Goal: Transaction & Acquisition: Purchase product/service

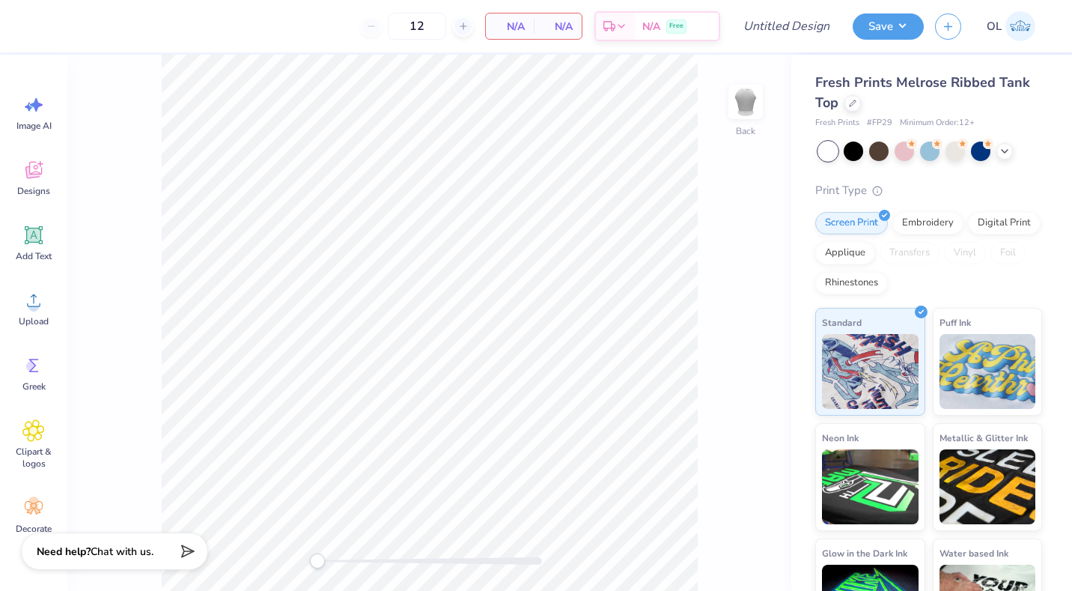
type input "50"
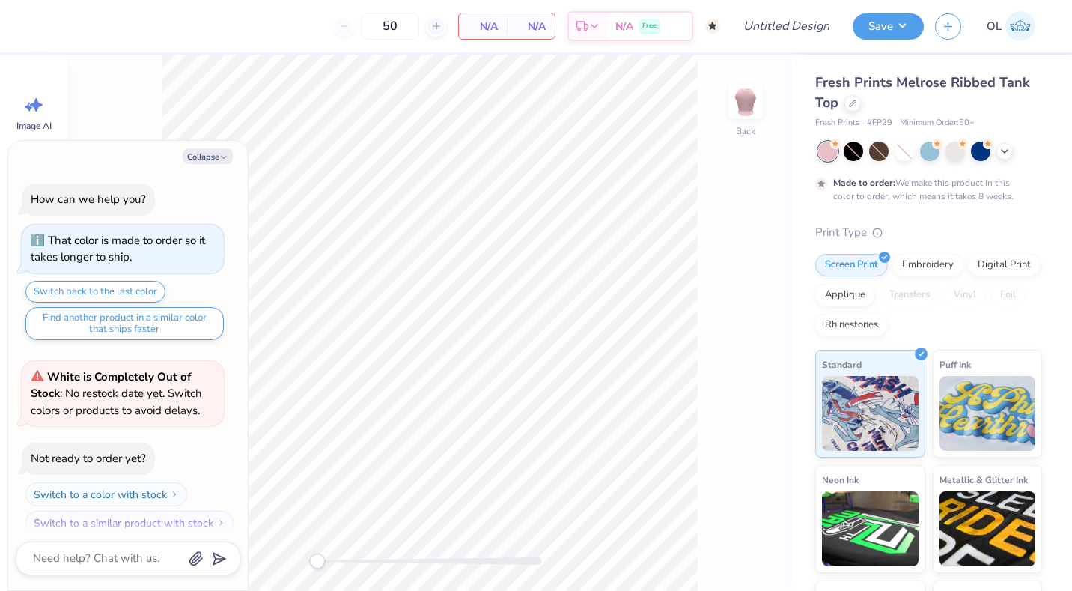
scroll to position [12, 0]
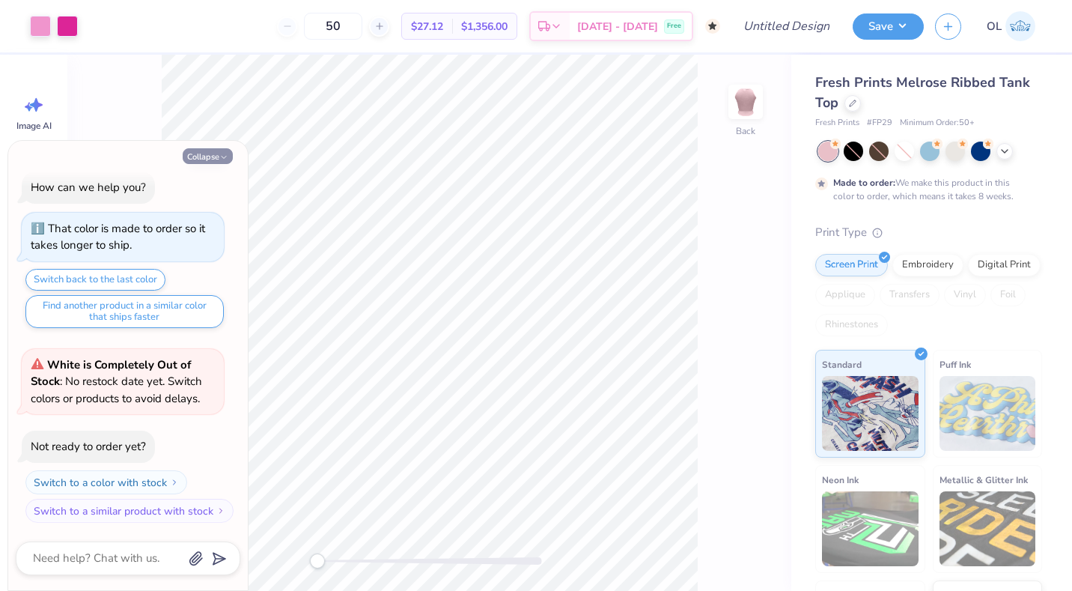
click at [217, 156] on button "Collapse" at bounding box center [208, 156] width 50 height 16
type textarea "x"
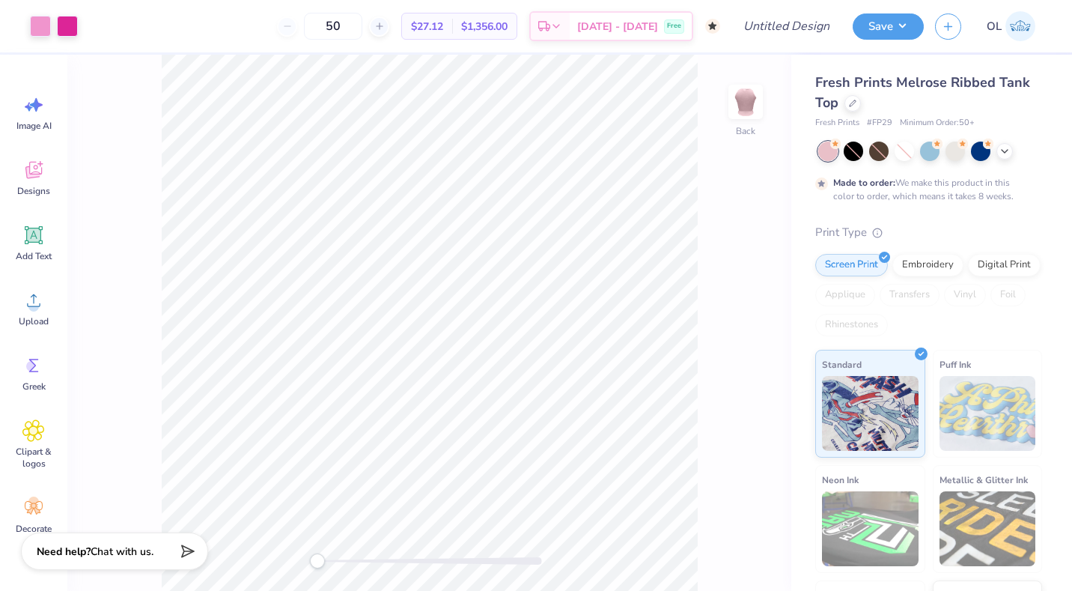
click at [963, 98] on div "Fresh Prints Melrose Ribbed Tank Top" at bounding box center [928, 93] width 227 height 40
click at [856, 109] on div at bounding box center [852, 102] width 16 height 16
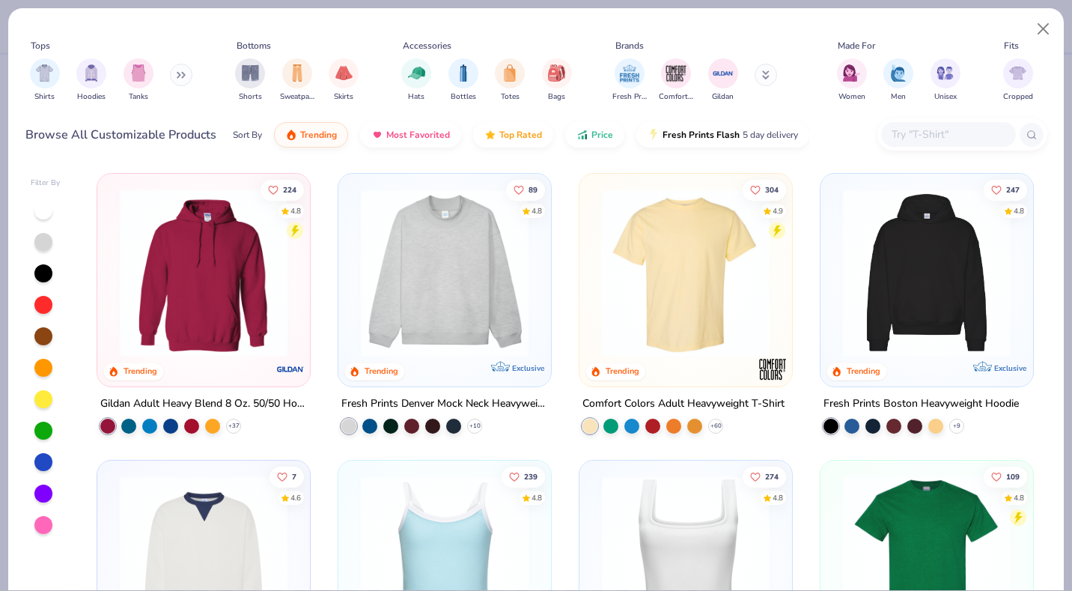
click at [913, 129] on input "text" at bounding box center [947, 134] width 115 height 17
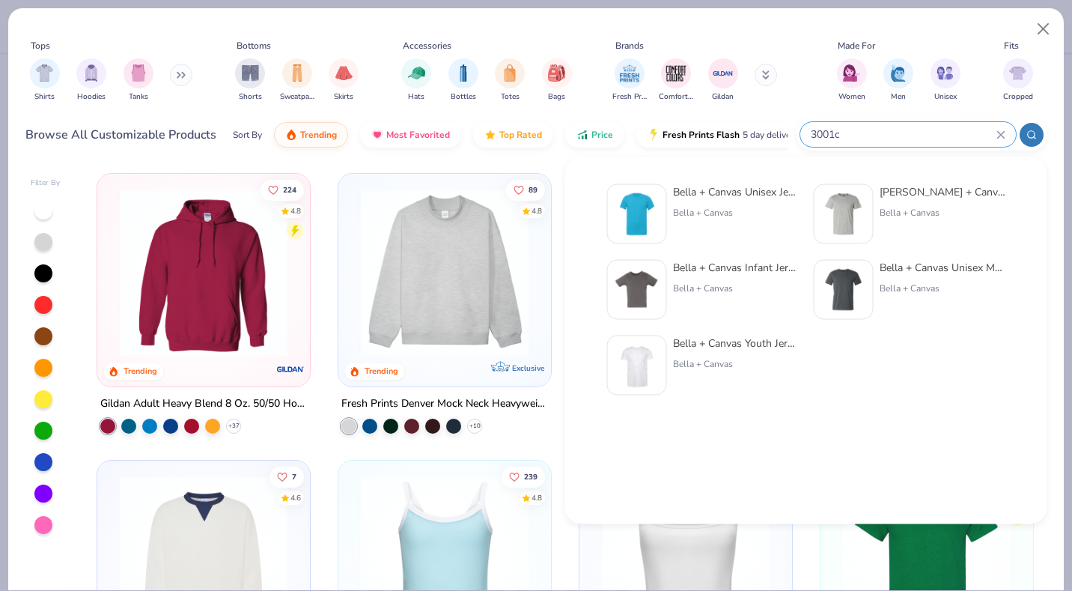
type input "3001c"
click at [859, 305] on img at bounding box center [843, 289] width 46 height 46
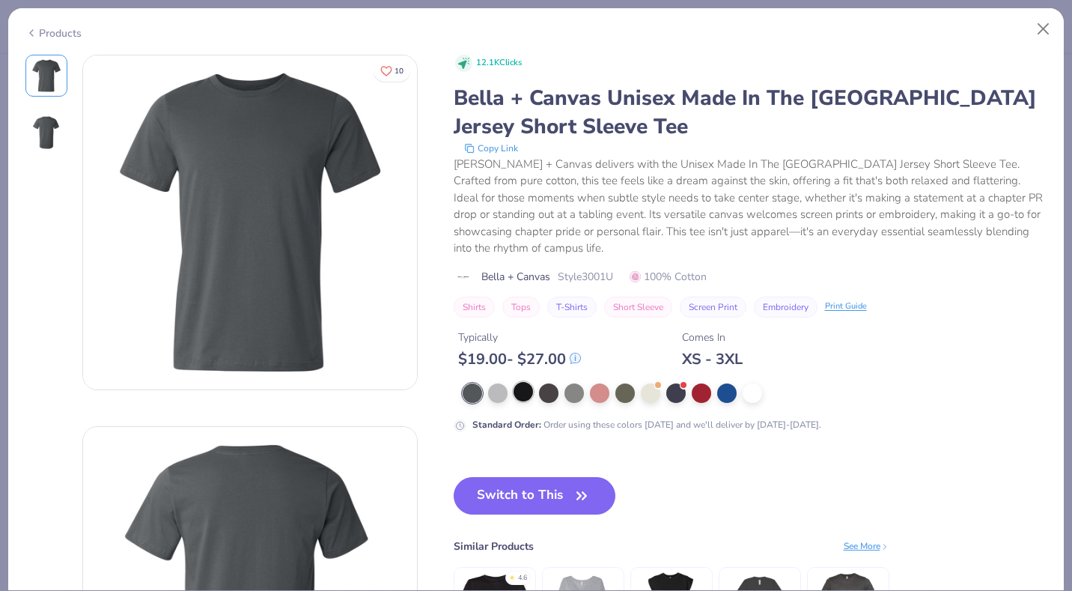
click at [531, 382] on div at bounding box center [523, 391] width 19 height 19
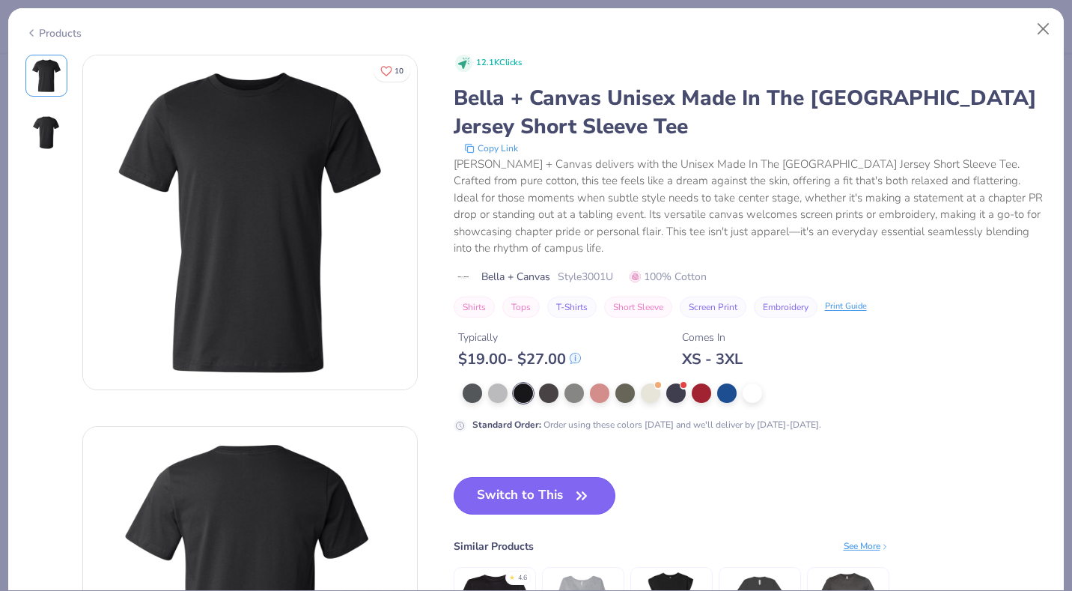
click at [555, 477] on button "Switch to This" at bounding box center [535, 495] width 162 height 37
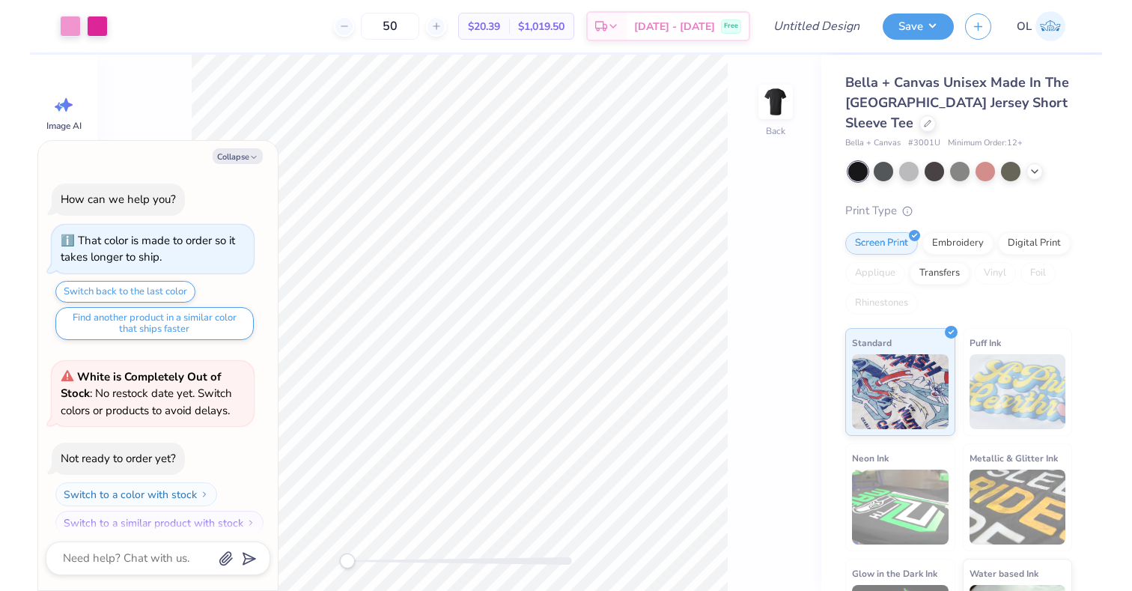
scroll to position [103, 0]
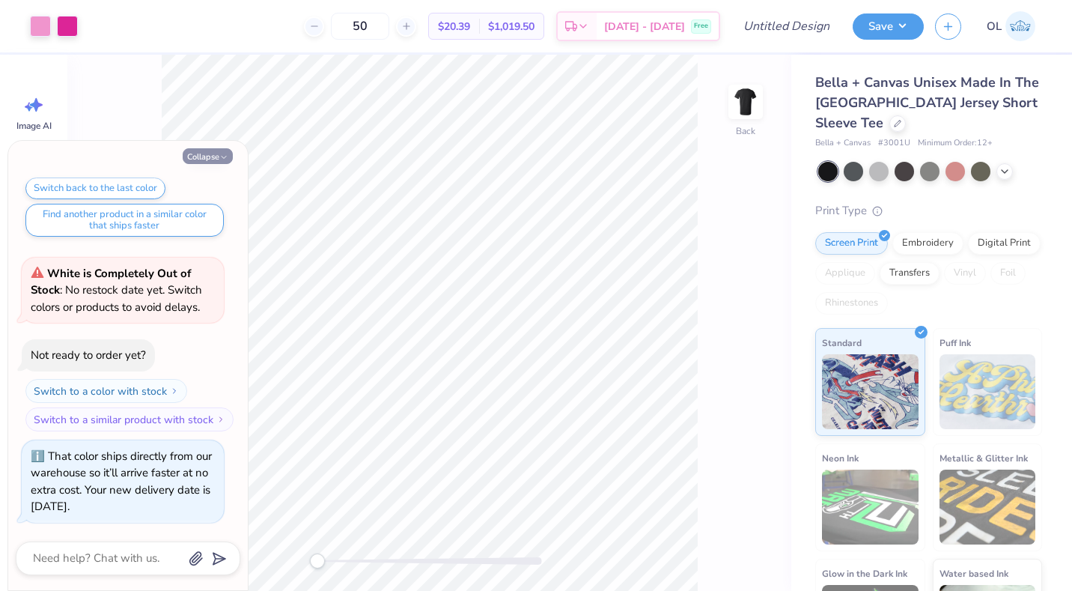
click at [212, 158] on button "Collapse" at bounding box center [208, 156] width 50 height 16
type textarea "x"
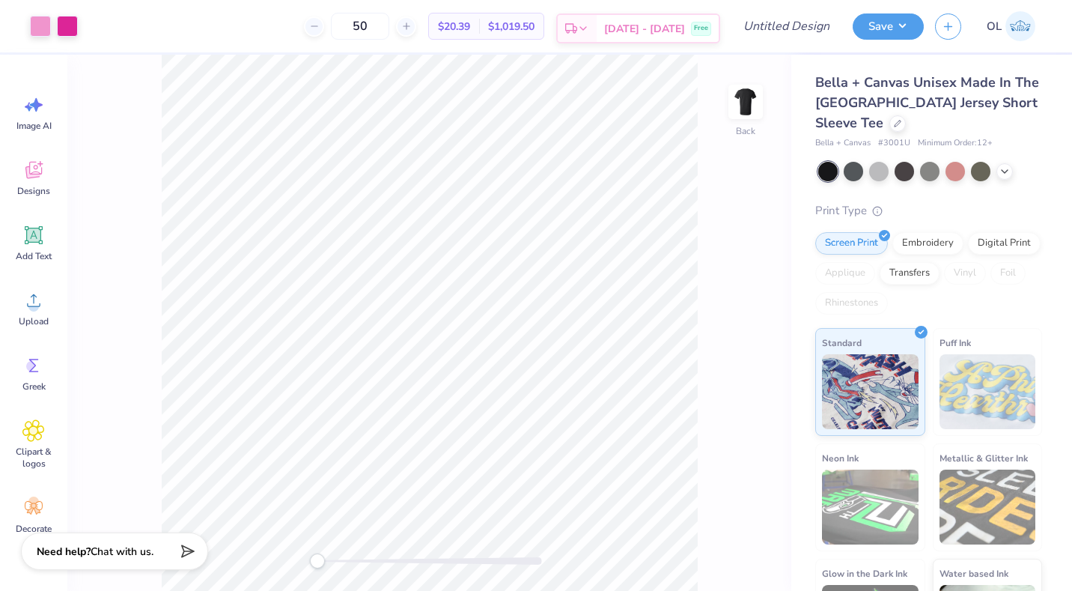
click at [597, 27] on div "Est. Delivery" at bounding box center [577, 28] width 39 height 27
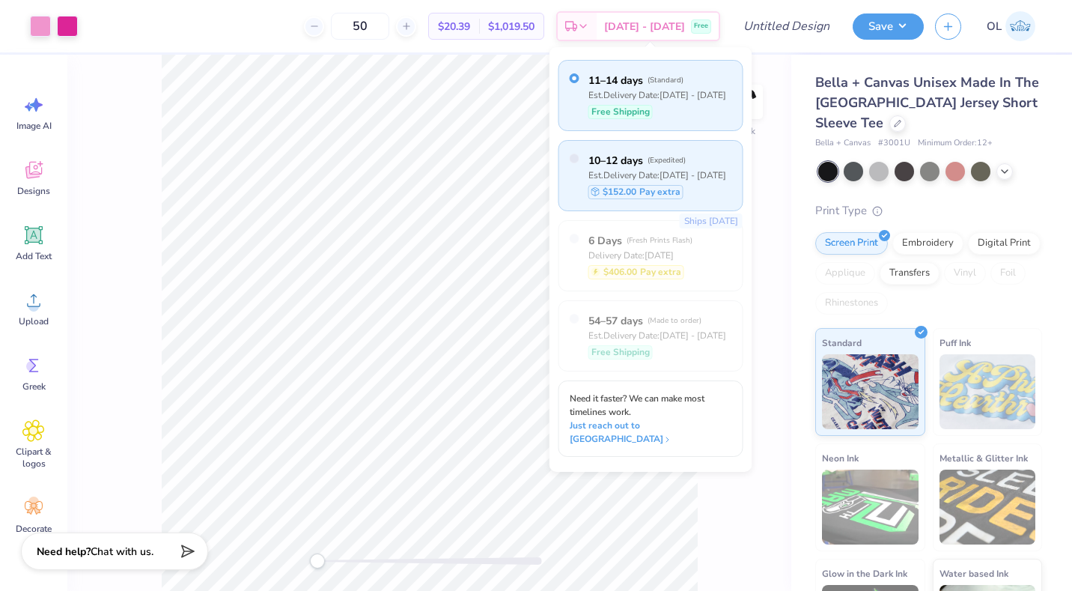
click at [620, 162] on span "10–12 days" at bounding box center [615, 161] width 55 height 16
radio input "false"
radio input "true"
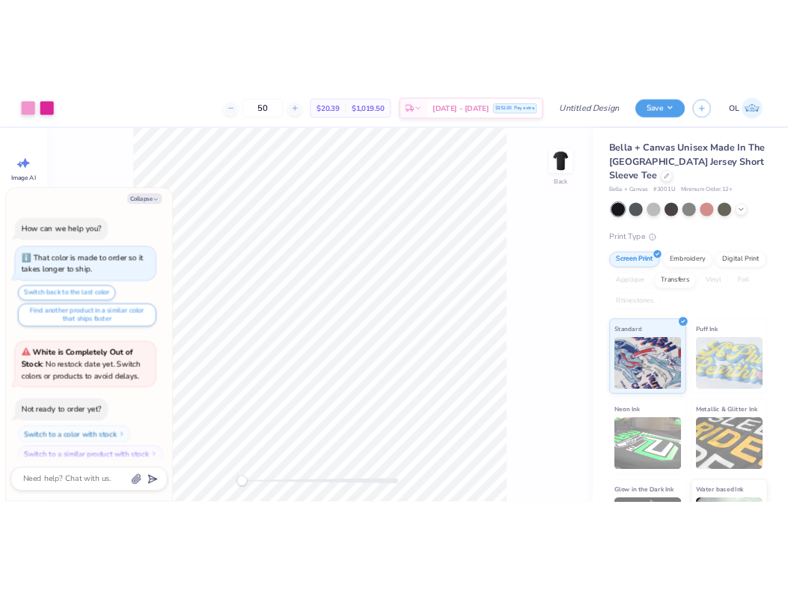
scroll to position [195, 0]
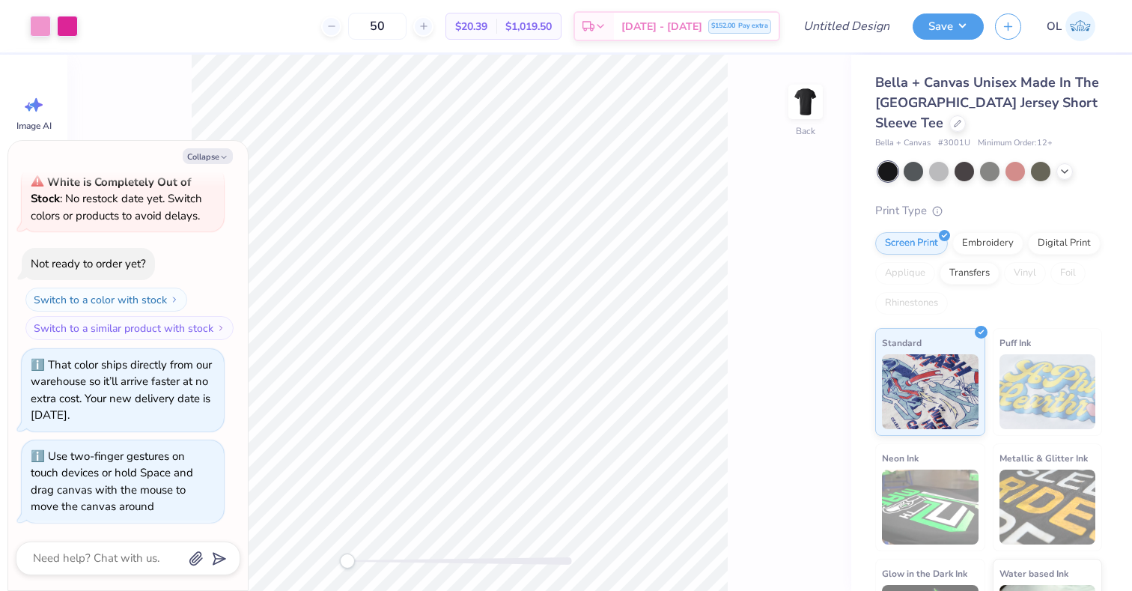
click at [314, 561] on div "Back" at bounding box center [459, 323] width 784 height 536
click at [202, 162] on button "Collapse" at bounding box center [208, 156] width 50 height 16
type textarea "x"
